Goal: Transaction & Acquisition: Subscribe to service/newsletter

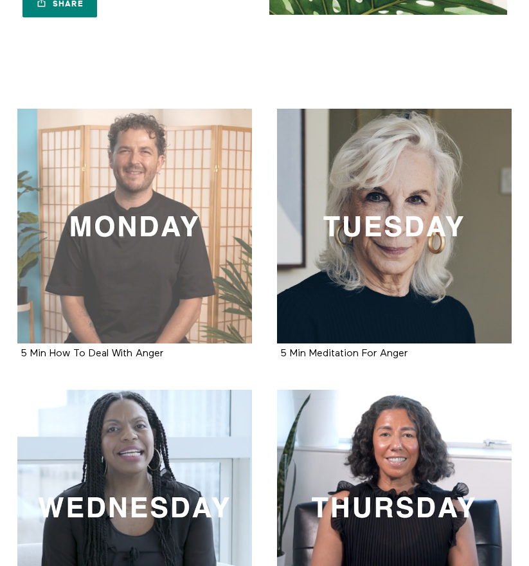
scroll to position [193, 0]
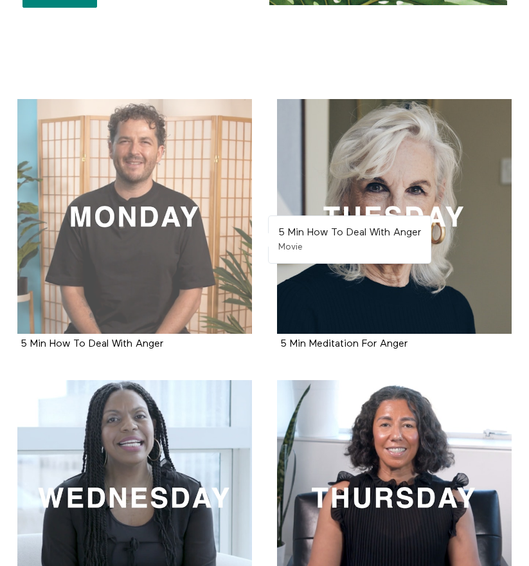
click at [113, 240] on div at bounding box center [134, 216] width 235 height 235
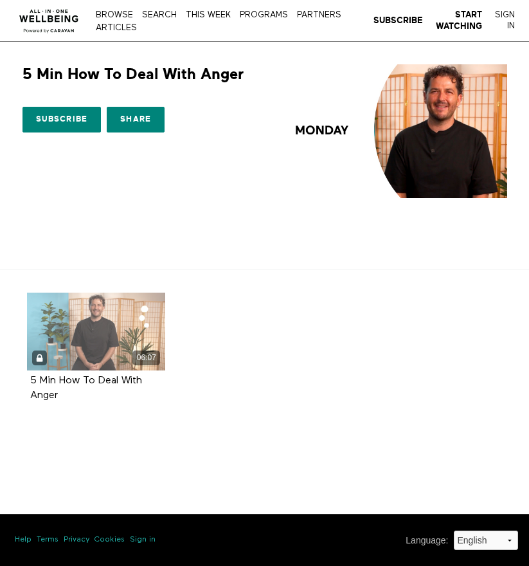
click at [104, 338] on div "06:07" at bounding box center [96, 332] width 138 height 78
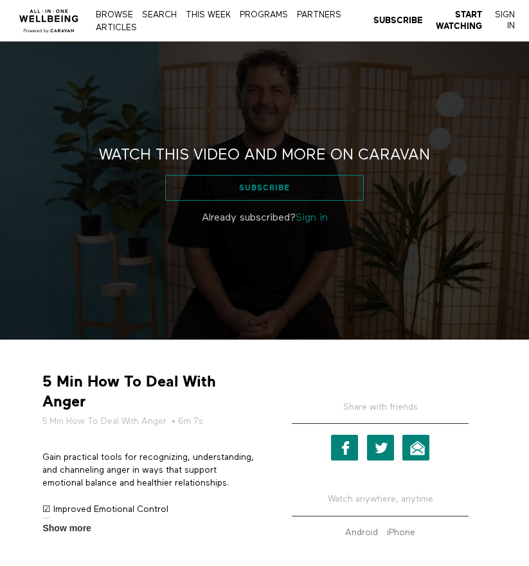
click at [268, 189] on link "Subscribe" at bounding box center [264, 188] width 199 height 26
